Goal: Task Accomplishment & Management: Manage account settings

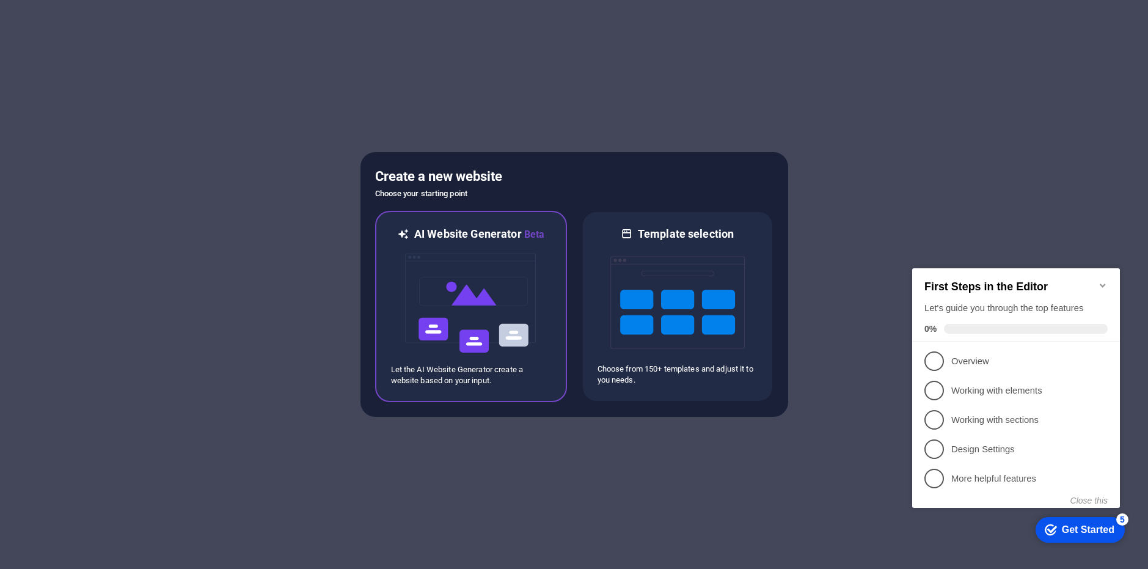
click at [503, 232] on h6 "AI Website Generator Beta" at bounding box center [479, 234] width 130 height 15
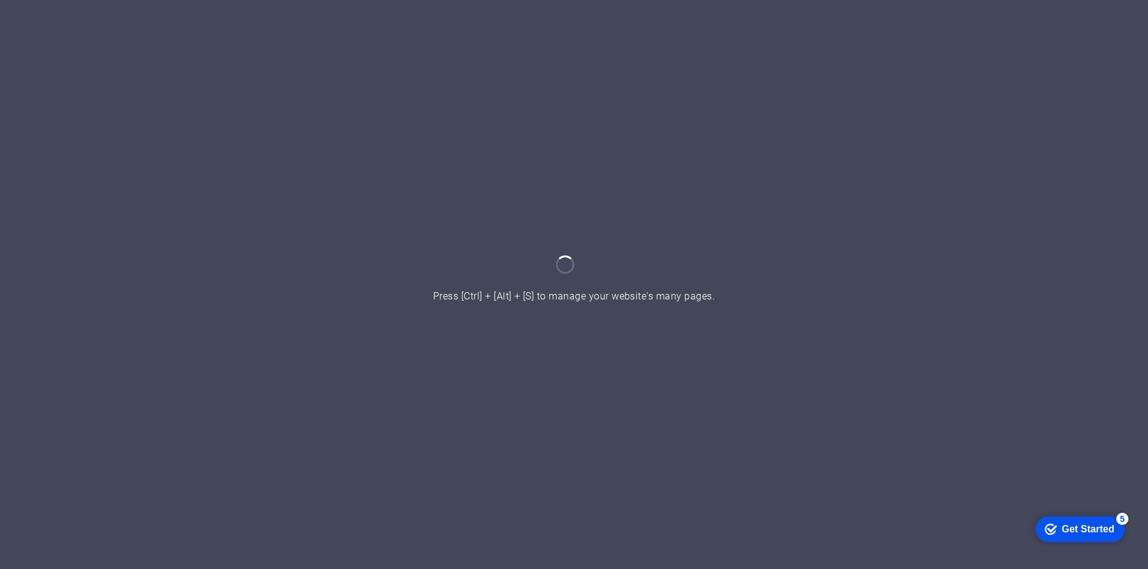
click at [1090, 527] on div "Get Started" at bounding box center [1088, 528] width 53 height 11
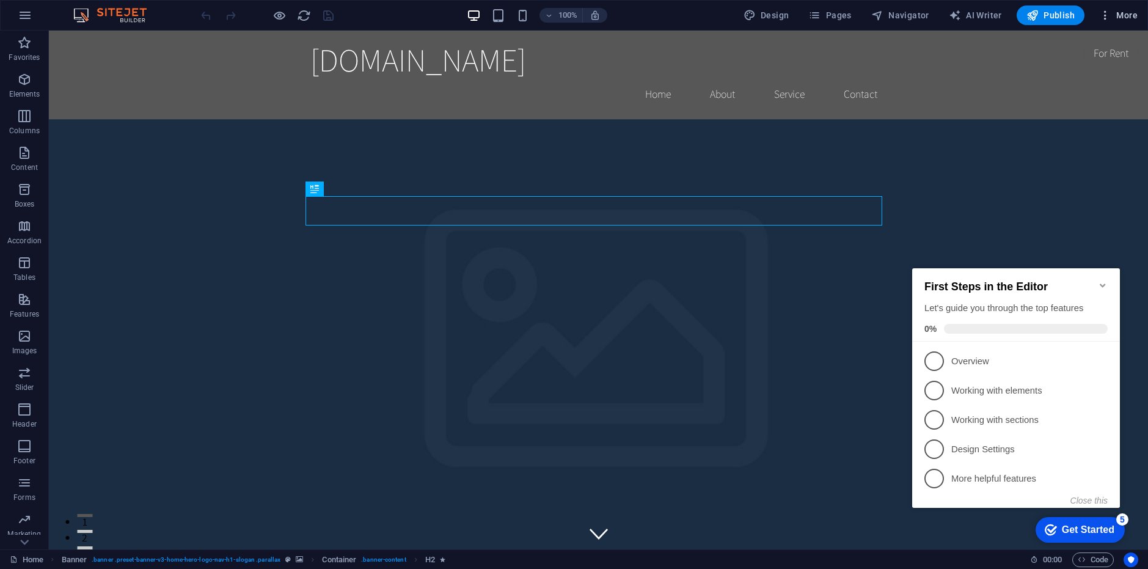
click at [1105, 16] on icon "button" at bounding box center [1105, 15] width 12 height 12
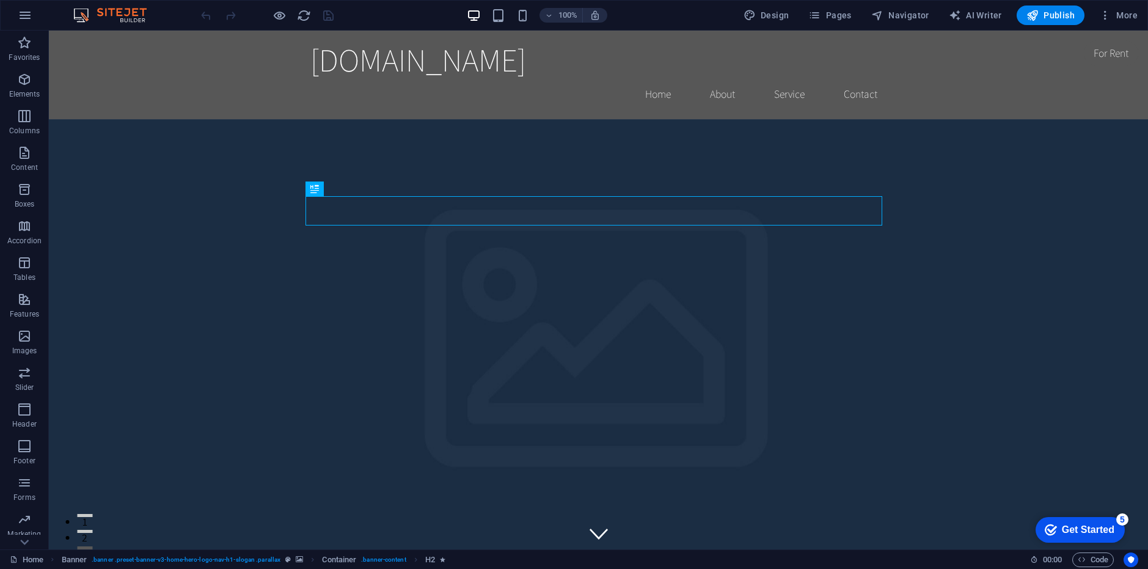
click at [0, 0] on img at bounding box center [0, 0] width 0 height 0
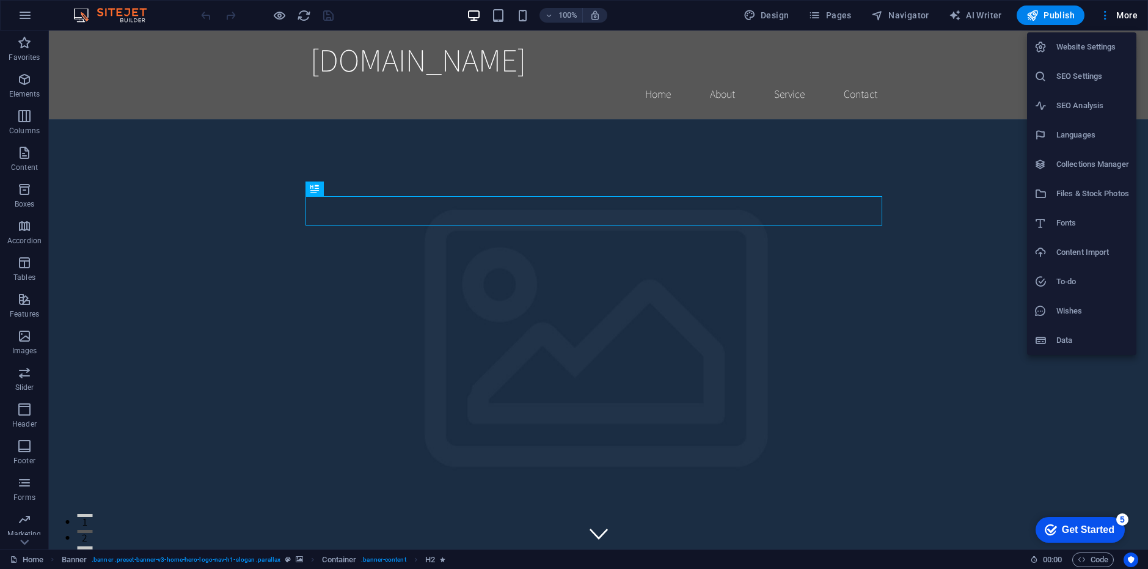
click at [0, 0] on h6 "Languages" at bounding box center [0, 0] width 0 height 0
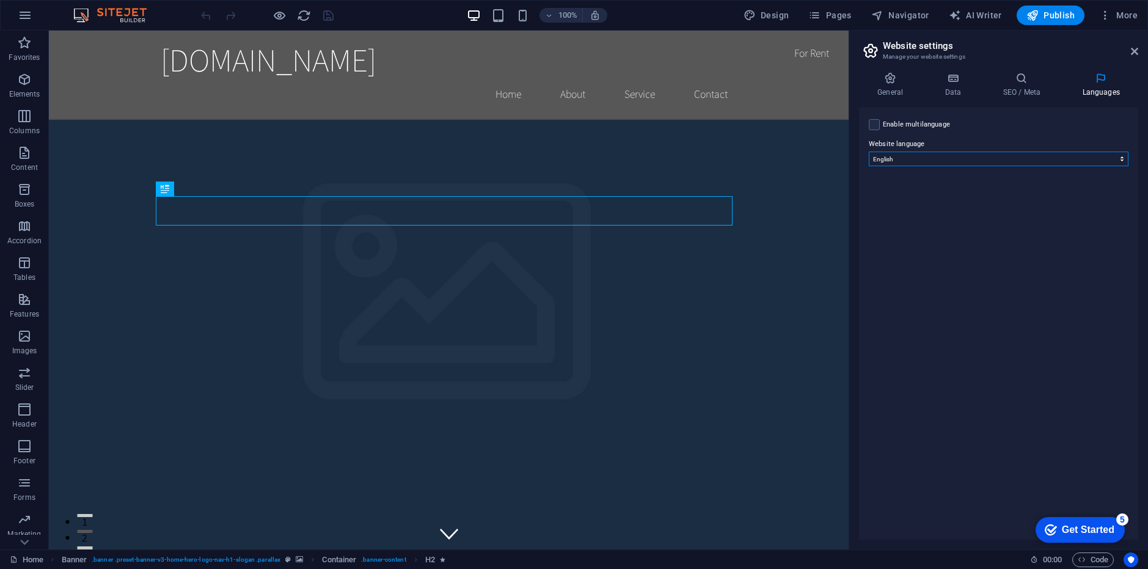
select select "42"
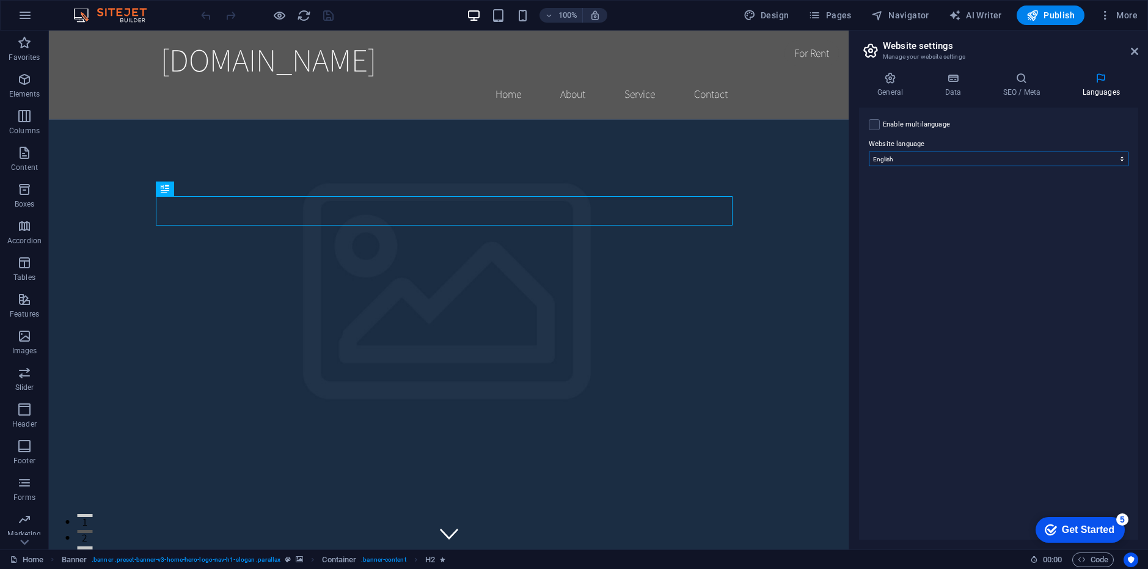
select select "148"
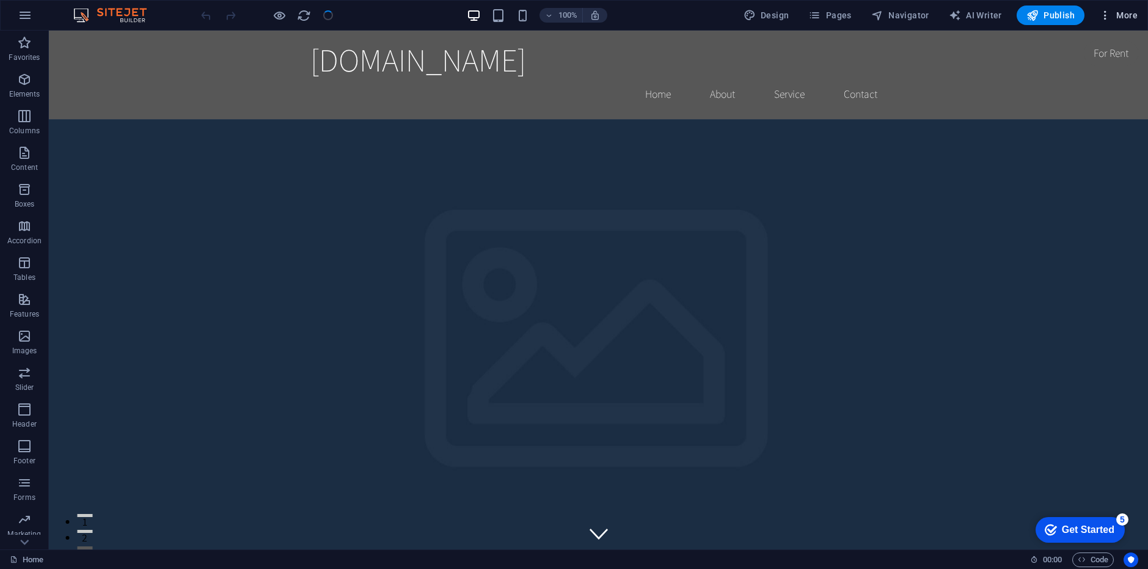
click at [1106, 16] on icon "button" at bounding box center [1105, 15] width 12 height 12
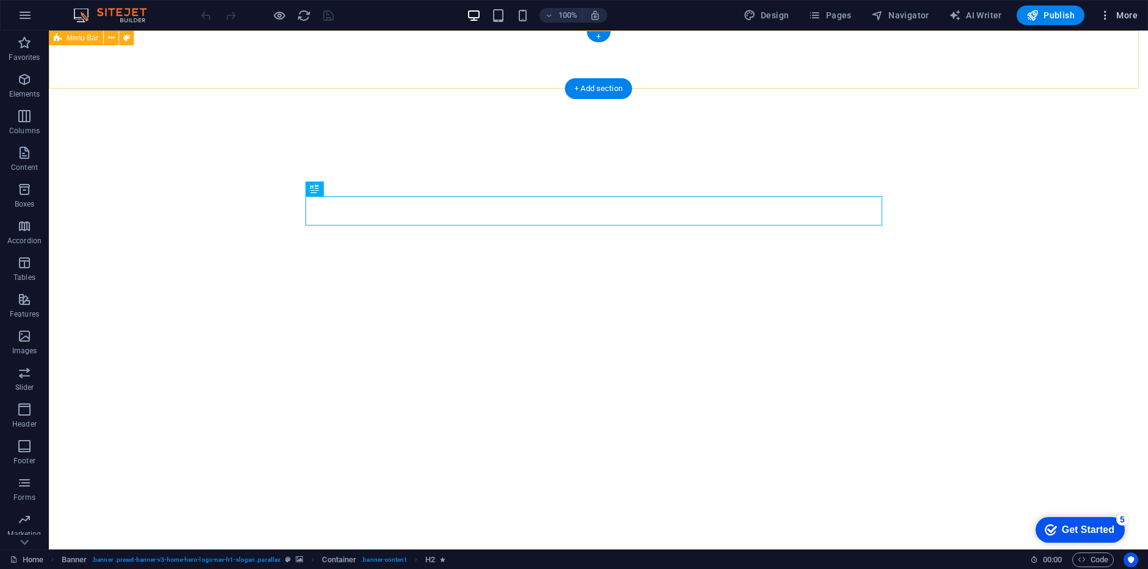
click at [1108, 13] on icon "button" at bounding box center [1105, 15] width 12 height 12
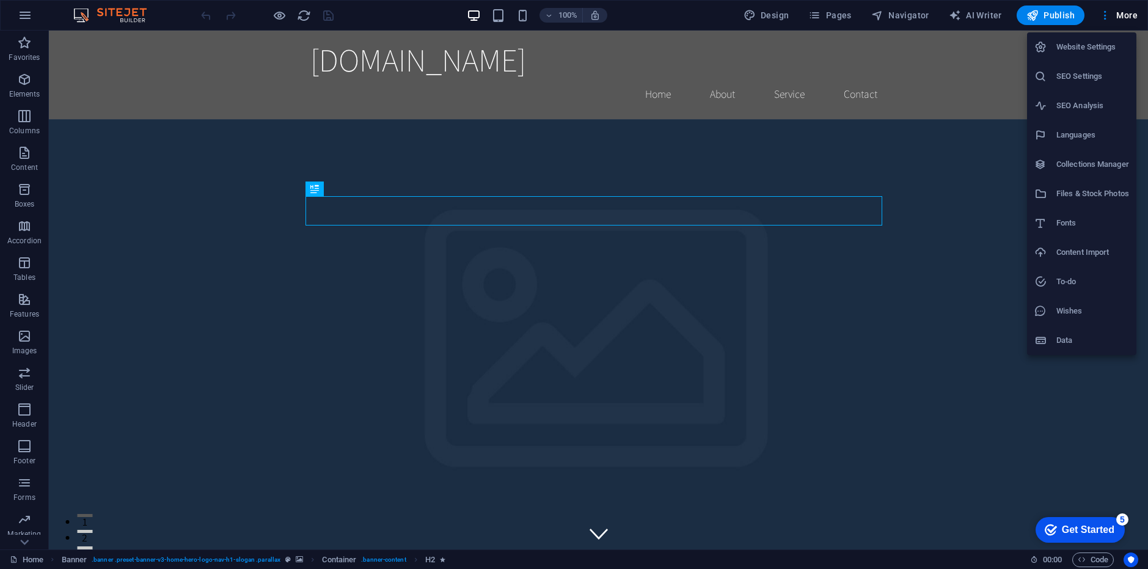
click at [1060, 131] on h6 "Languages" at bounding box center [1092, 135] width 73 height 15
select select "148"
